Goal: Information Seeking & Learning: Learn about a topic

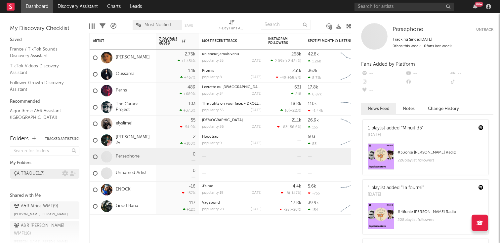
click at [47, 172] on div "ÇA TRAQUE ( 17 )" at bounding box center [38, 174] width 48 height 8
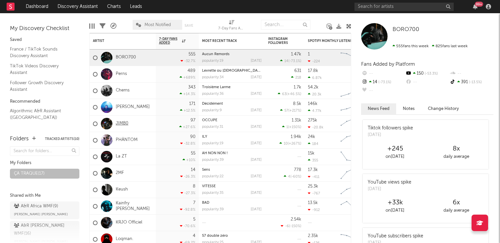
click at [124, 123] on link "JIMB0" at bounding box center [122, 124] width 13 height 6
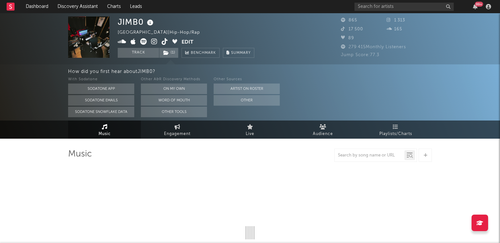
select select "1w"
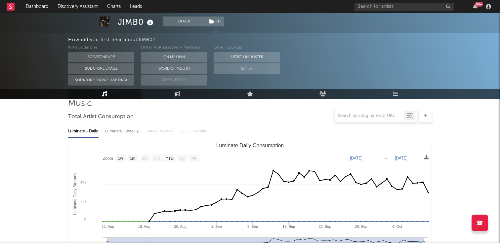
scroll to position [51, 0]
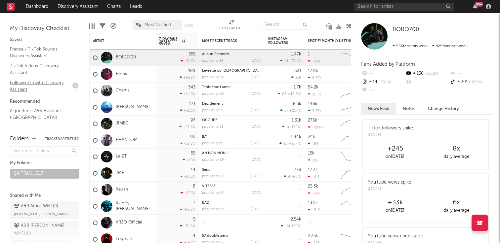
click at [28, 80] on link "Follower Growth Discovery Assistant" at bounding box center [41, 86] width 63 height 14
click at [27, 50] on link "France / TikTok Sounds Discovery Assistant" at bounding box center [41, 53] width 63 height 14
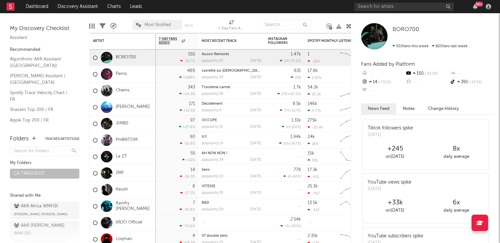
scroll to position [52, 0]
click at [38, 60] on link "Algorithmic A&R Assistant (France)" at bounding box center [41, 63] width 63 height 14
click at [34, 77] on link "Nielsen Assistant / France" at bounding box center [41, 80] width 63 height 14
click at [373, 5] on input "text" at bounding box center [404, 7] width 99 height 8
type input "rutra"
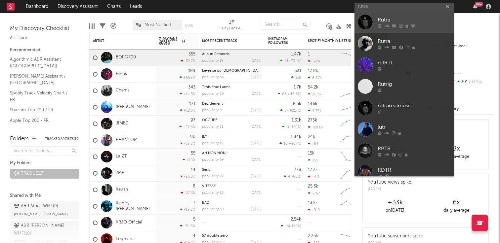
click at [380, 18] on div "Rutra" at bounding box center [414, 20] width 73 height 8
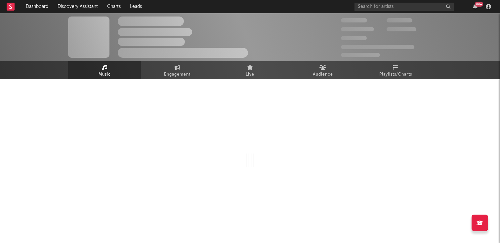
select select "1w"
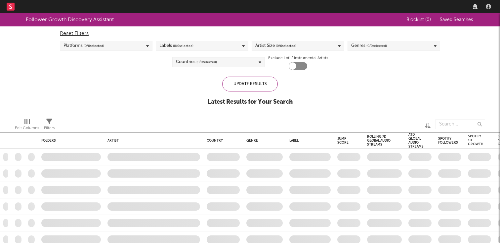
checkbox input "true"
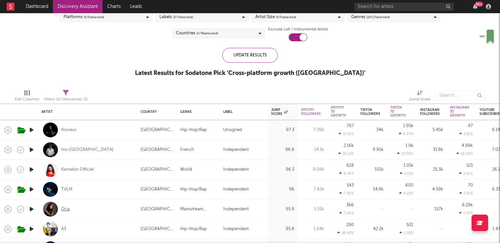
click at [64, 210] on div "Oria" at bounding box center [65, 210] width 9 height 6
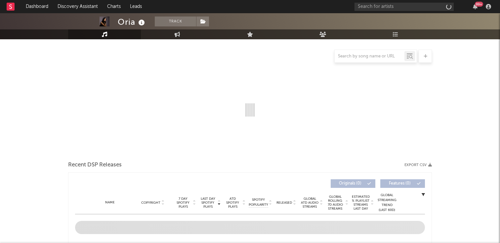
select select "1w"
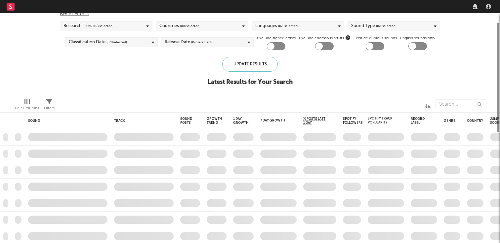
checkbox input "true"
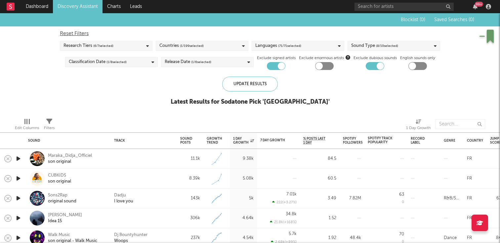
click at [15, 2] on div at bounding box center [14, 6] width 15 height 13
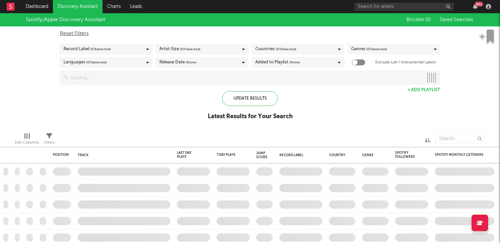
checkbox input "true"
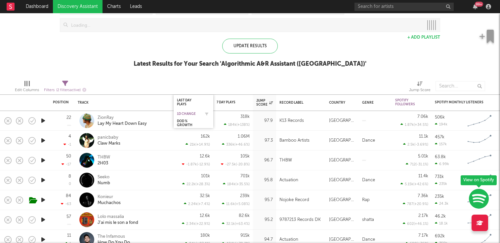
click at [194, 114] on div "1D Change" at bounding box center [188, 114] width 23 height 4
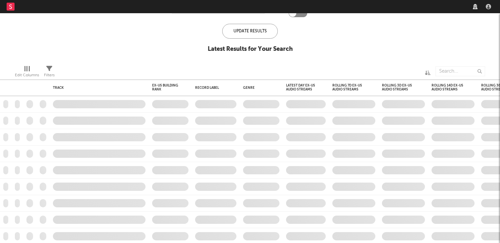
checkbox input "true"
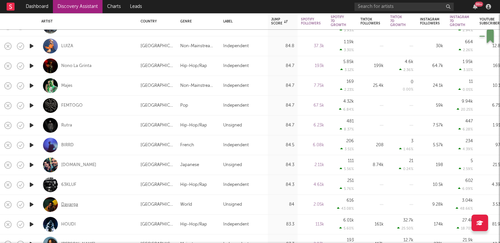
click at [72, 204] on div "Dayarga" at bounding box center [69, 205] width 17 height 6
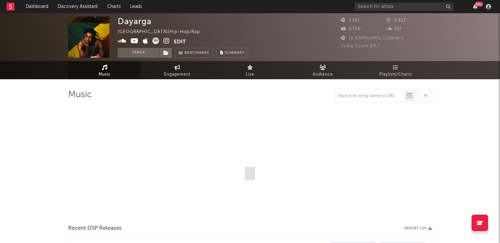
select select "1w"
